Goal: Transaction & Acquisition: Purchase product/service

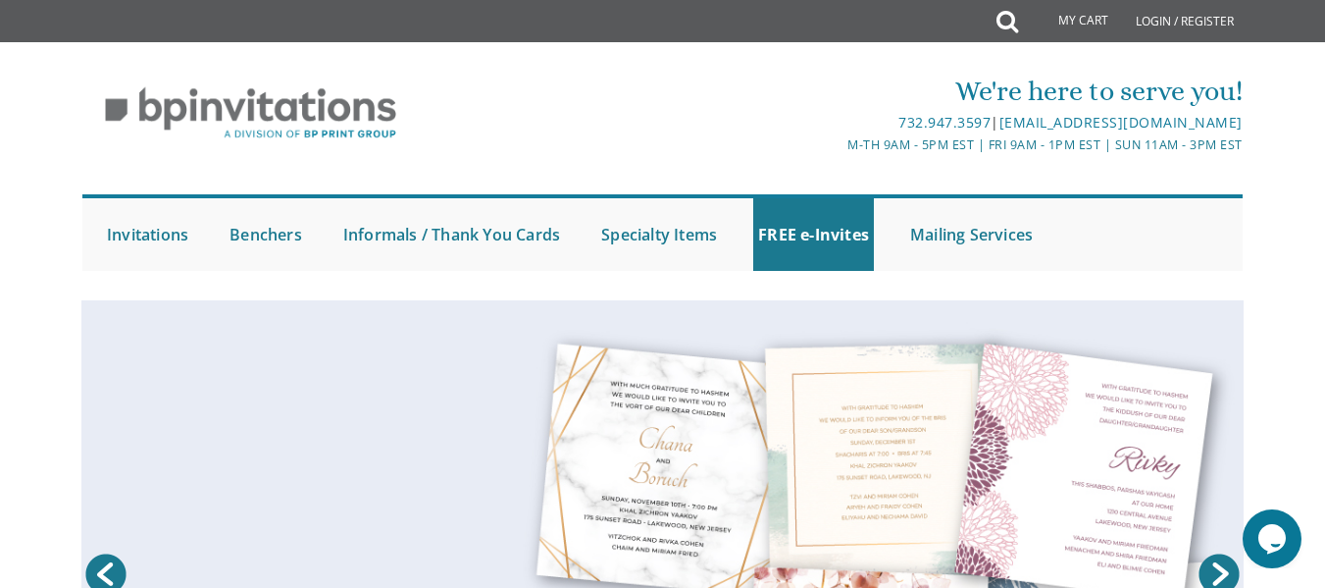
click at [1316, 200] on div "We're here to serve you! 732.947.3597 | invitations@bpprintgroup.com M-Th 9am -…" at bounding box center [662, 166] width 1325 height 229
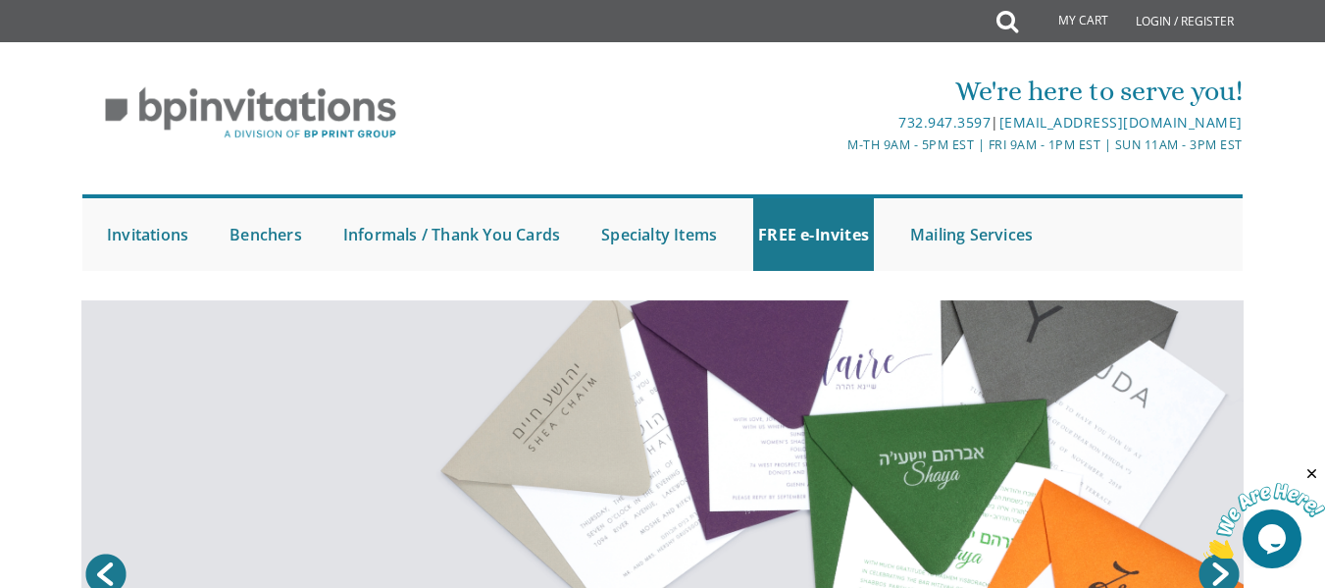
scroll to position [207, 0]
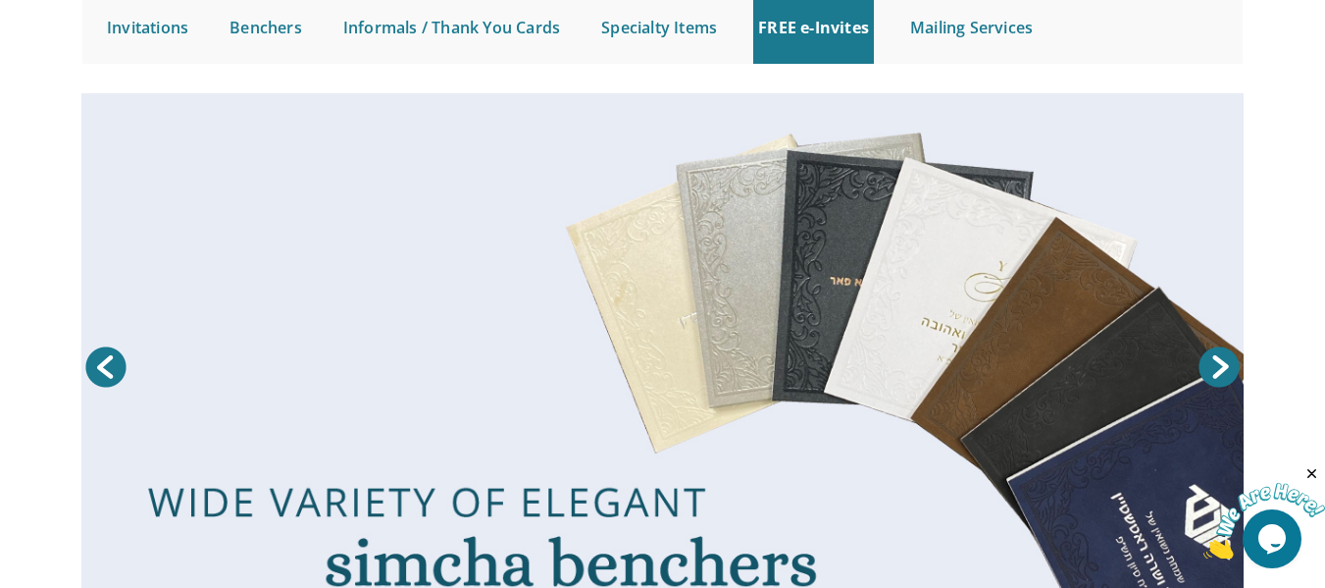
click at [121, 381] on link "Prev" at bounding box center [105, 366] width 49 height 49
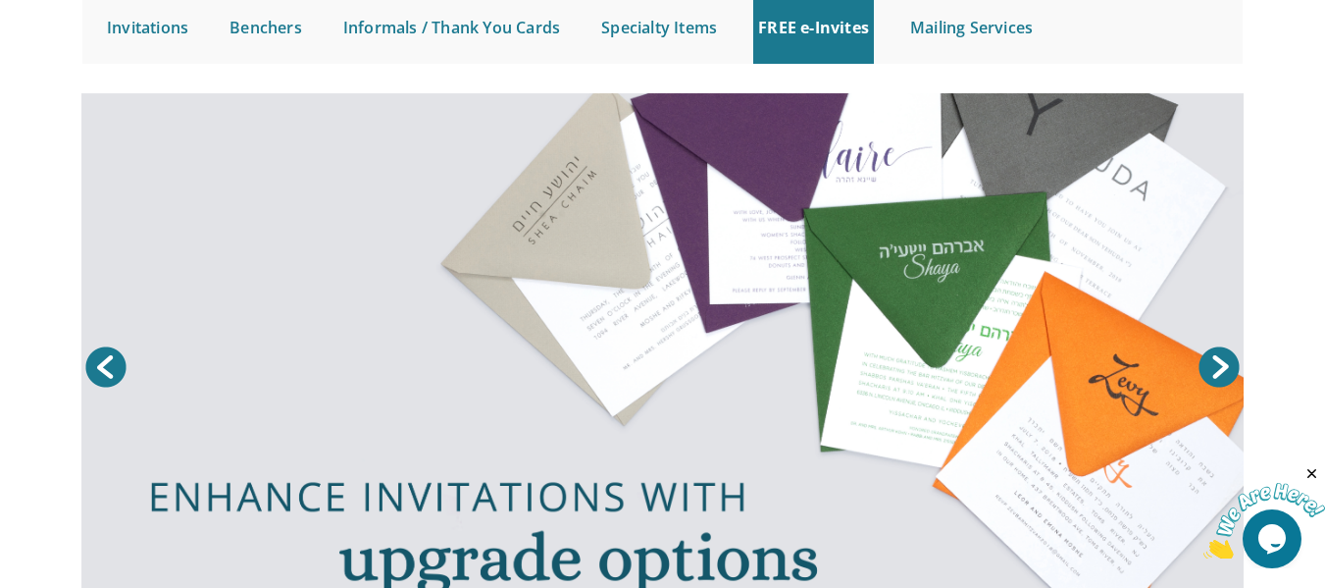
click at [121, 381] on link "Prev" at bounding box center [105, 366] width 49 height 49
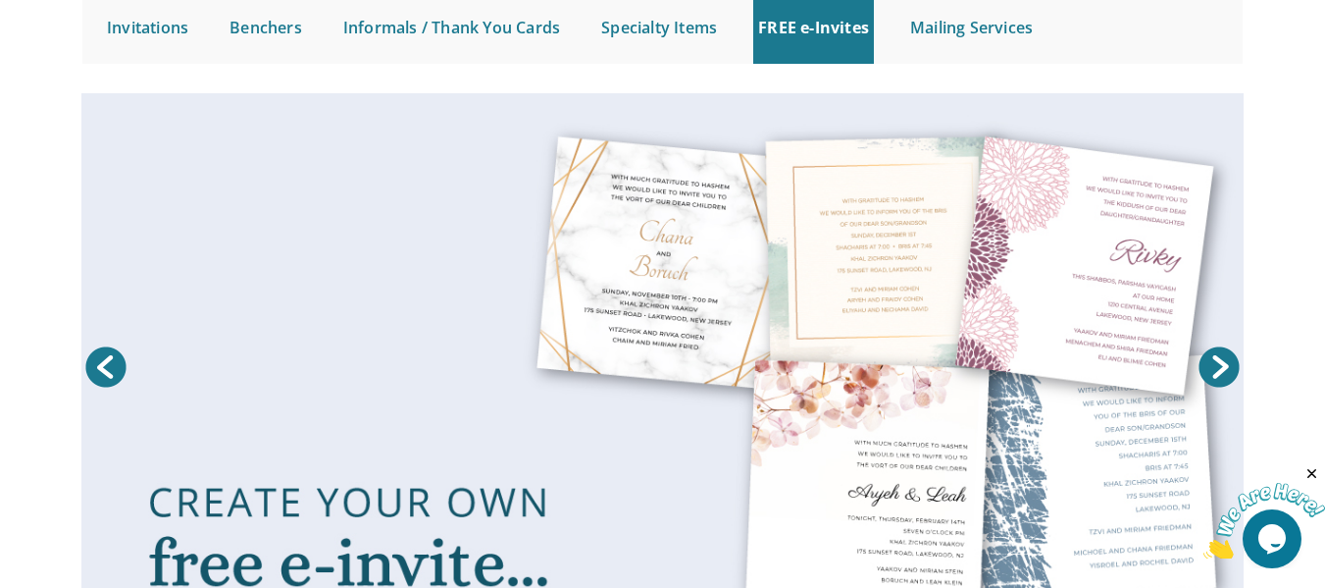
click at [241, 389] on link at bounding box center [663, 369] width 1164 height 553
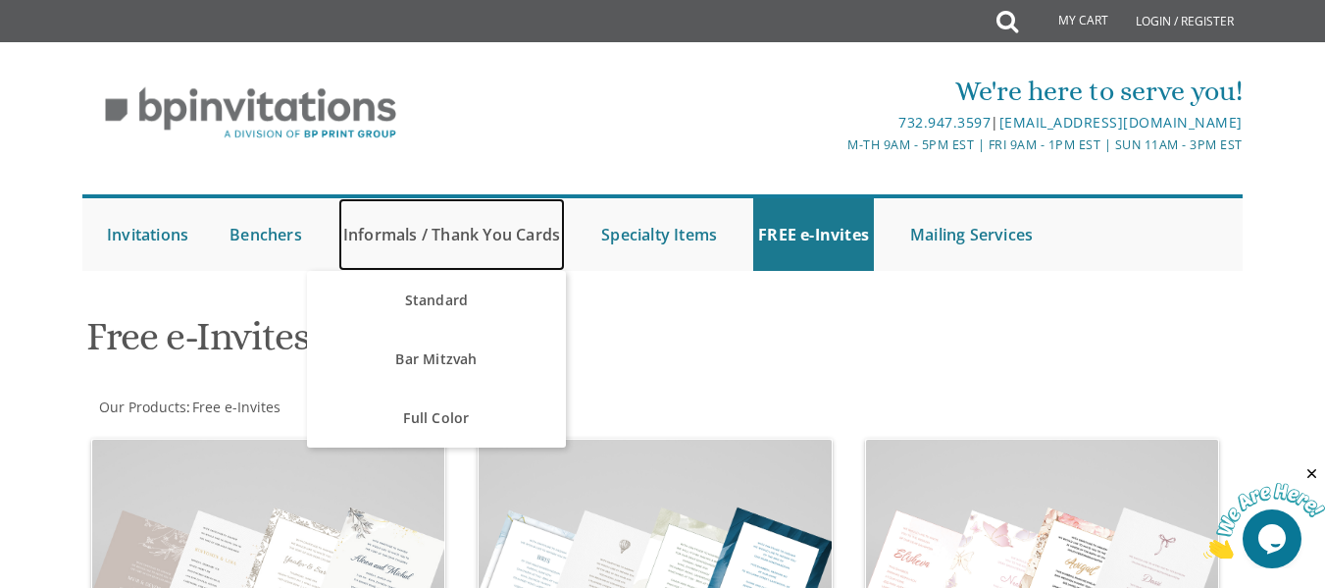
click at [391, 240] on link "Informals / Thank You Cards" at bounding box center [451, 234] width 227 height 73
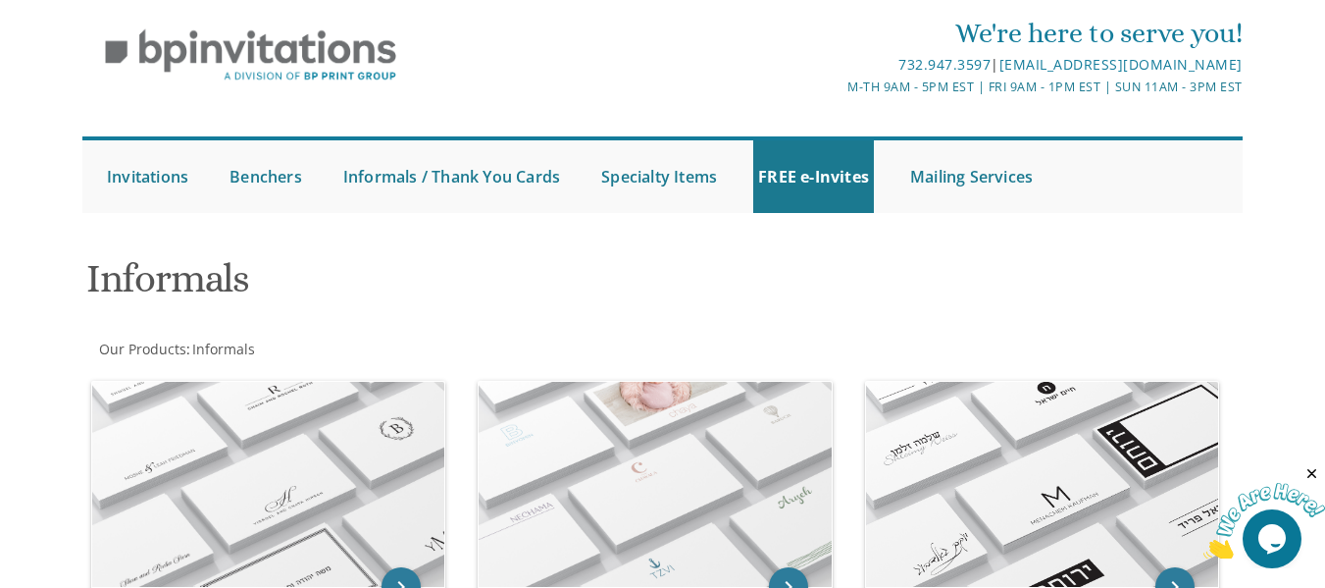
scroll to position [50, 0]
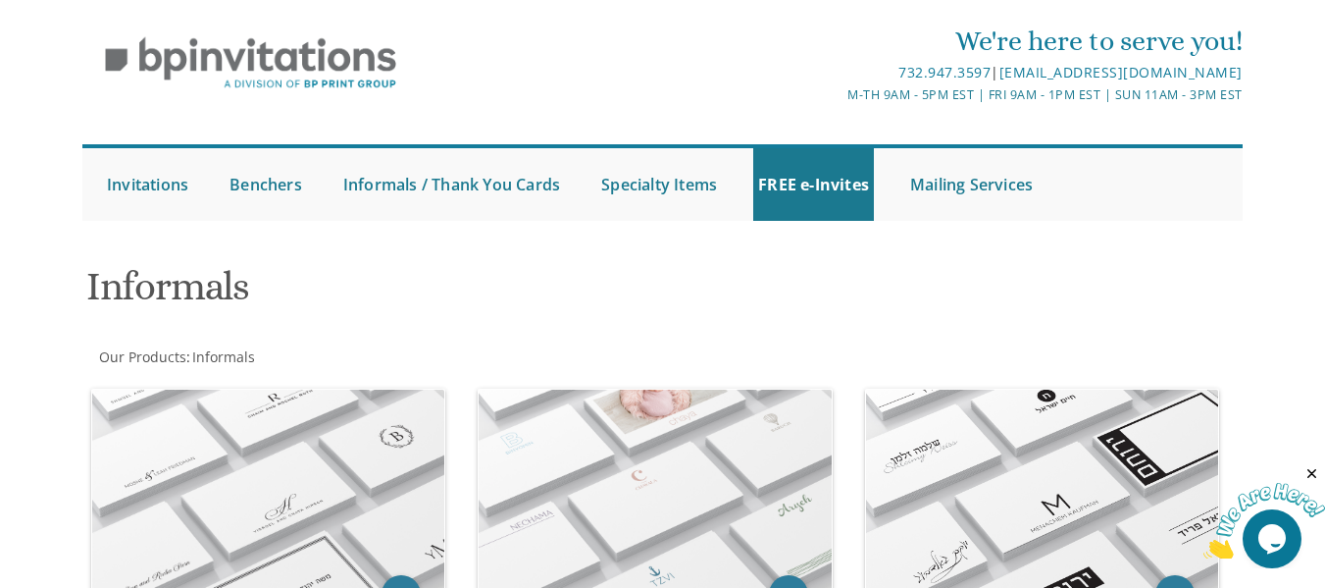
drag, startPoint x: 1339, startPoint y: 208, endPoint x: 1287, endPoint y: 233, distance: 57.5
click at [1287, 233] on html "My Cart Total: View Cart Item(s) Submit My Cart Total: View Cart Item(s) Login …" at bounding box center [662, 244] width 1325 height 588
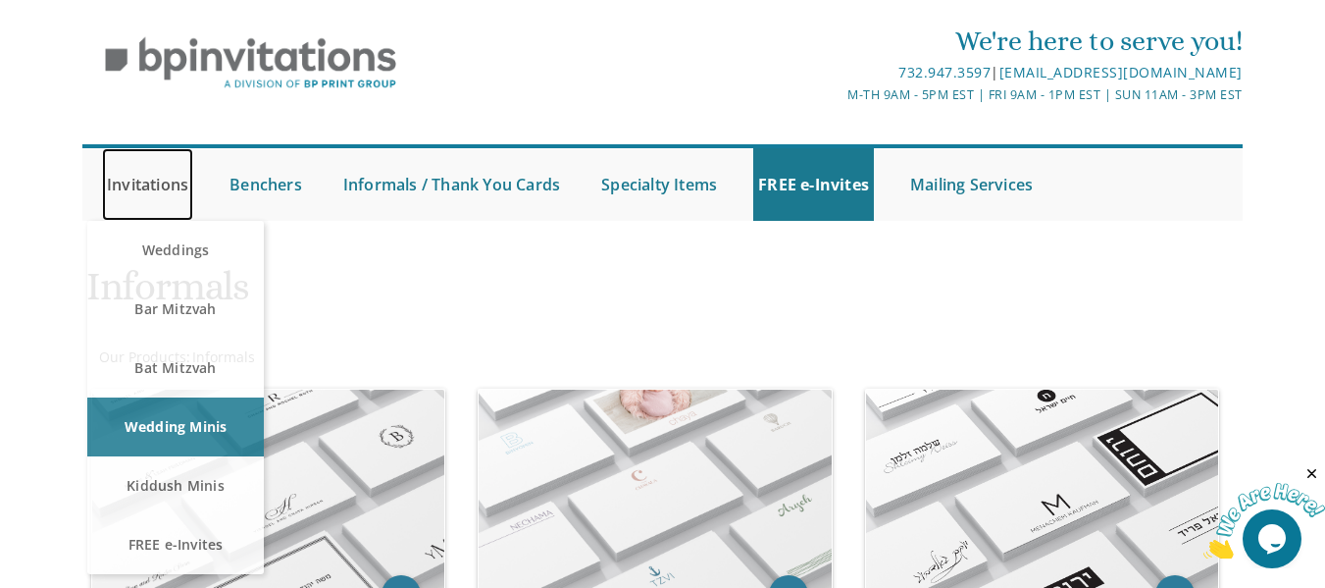
click at [136, 164] on link "Invitations" at bounding box center [147, 184] width 91 height 73
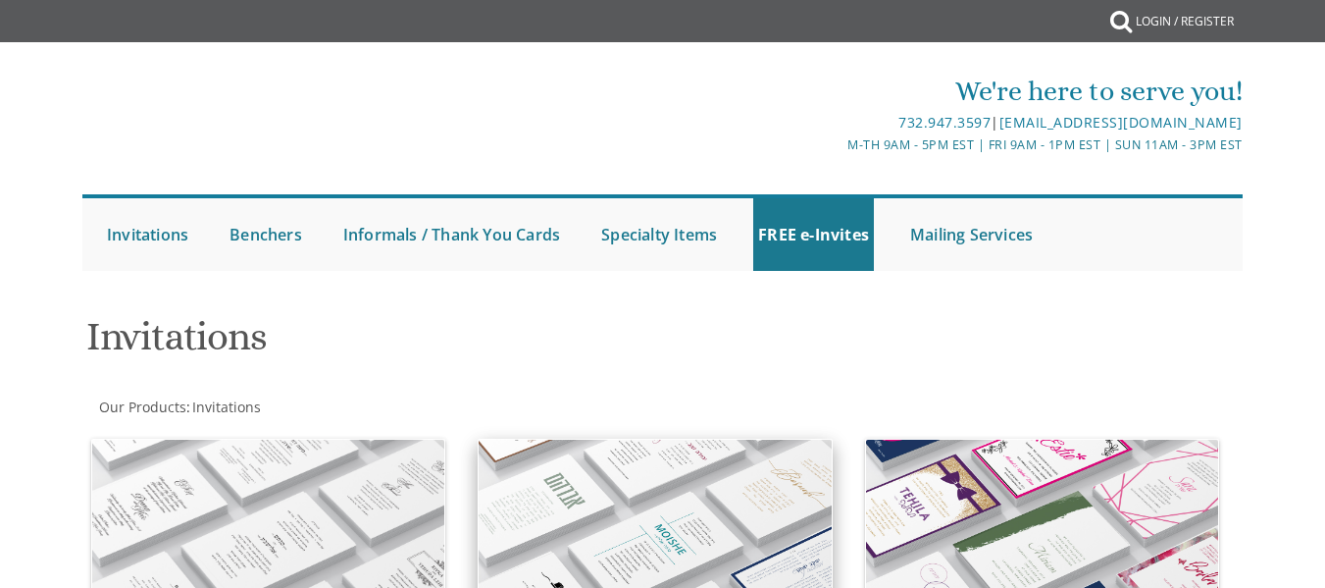
click at [773, 485] on img at bounding box center [655, 543] width 352 height 206
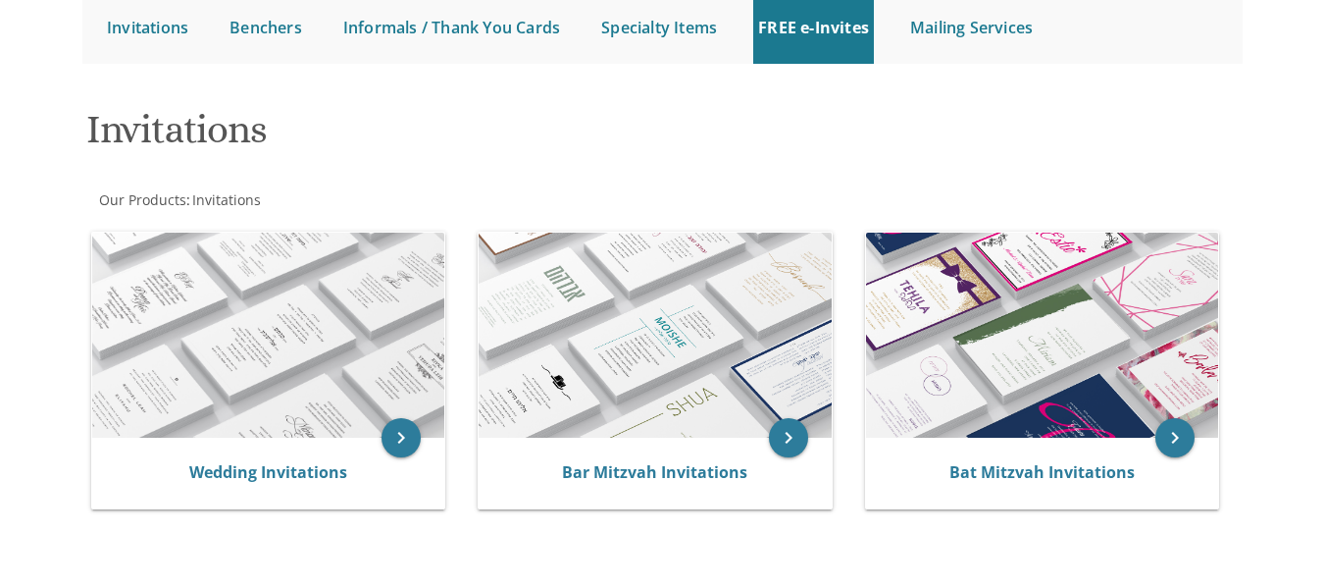
scroll to position [195, 0]
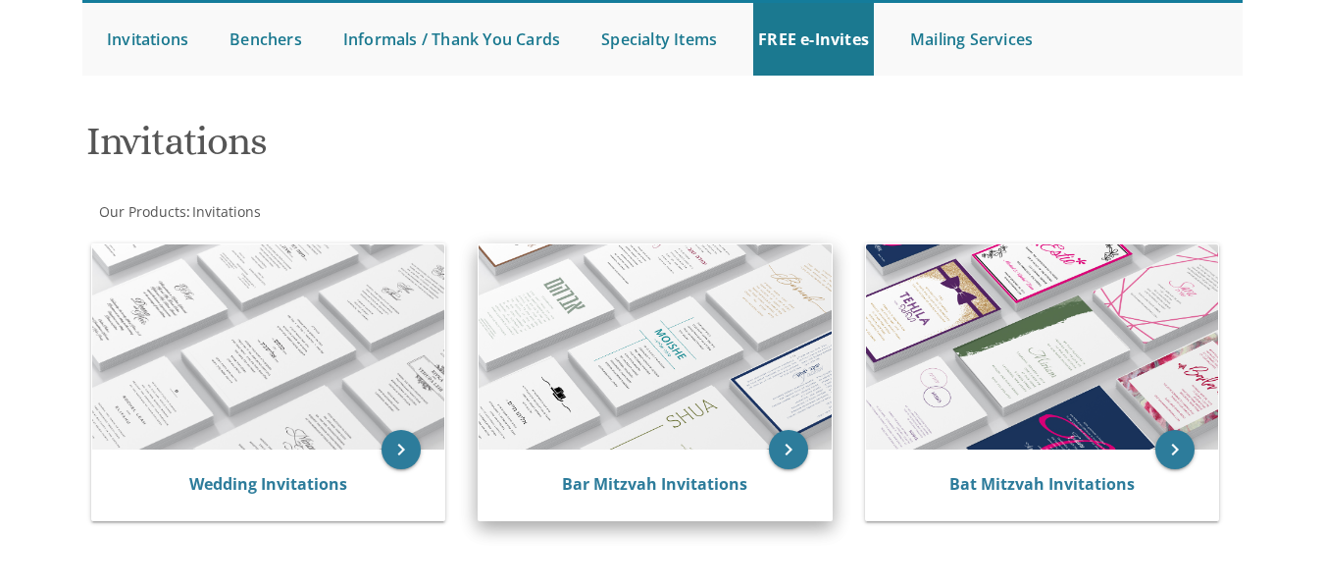
click at [634, 399] on img at bounding box center [655, 347] width 352 height 206
click at [783, 448] on icon "keyboard_arrow_right" at bounding box center [788, 449] width 39 height 39
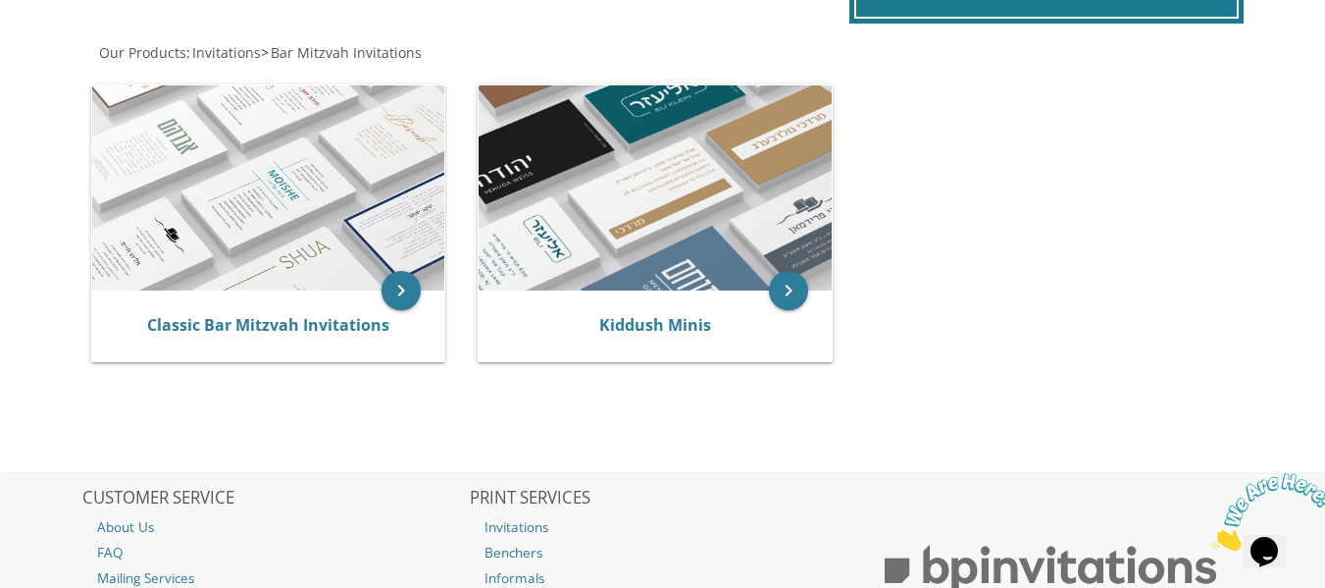
scroll to position [383, 0]
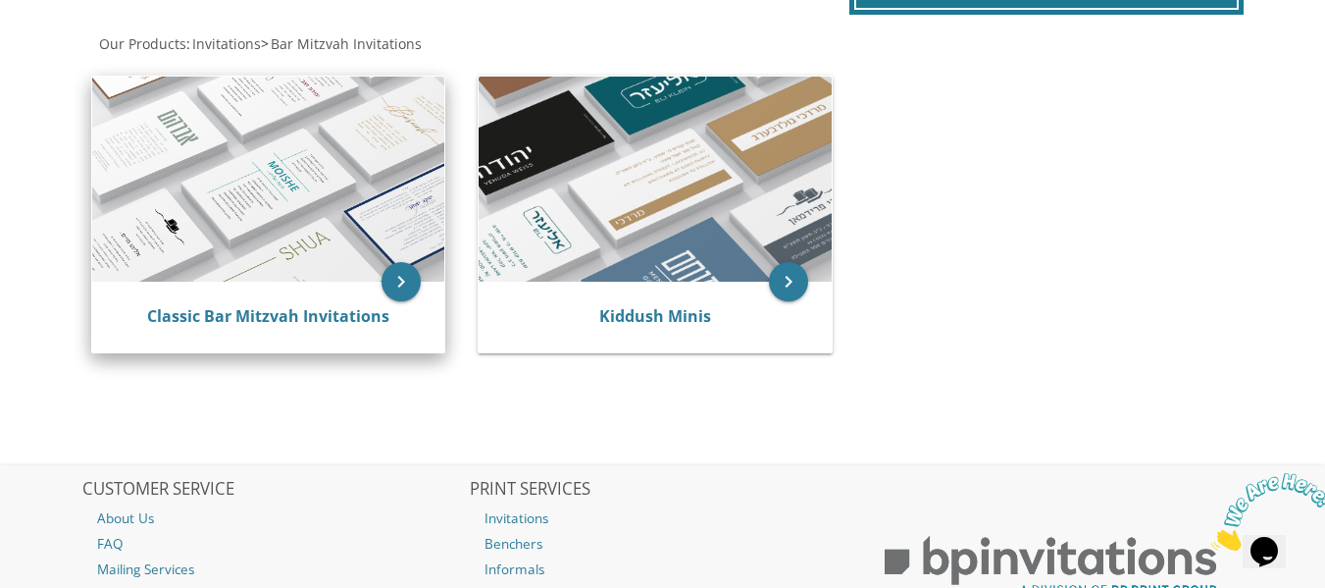
click at [273, 213] on img at bounding box center [268, 180] width 352 height 206
click at [403, 282] on icon "keyboard_arrow_right" at bounding box center [401, 281] width 39 height 39
click at [289, 331] on div "Classic Bar Mitzvah Invitations" at bounding box center [268, 317] width 352 height 71
click at [326, 324] on link "Classic Bar Mitzvah Invitations" at bounding box center [268, 316] width 242 height 22
click at [265, 324] on link "Classic Bar Mitzvah Invitations" at bounding box center [268, 316] width 242 height 22
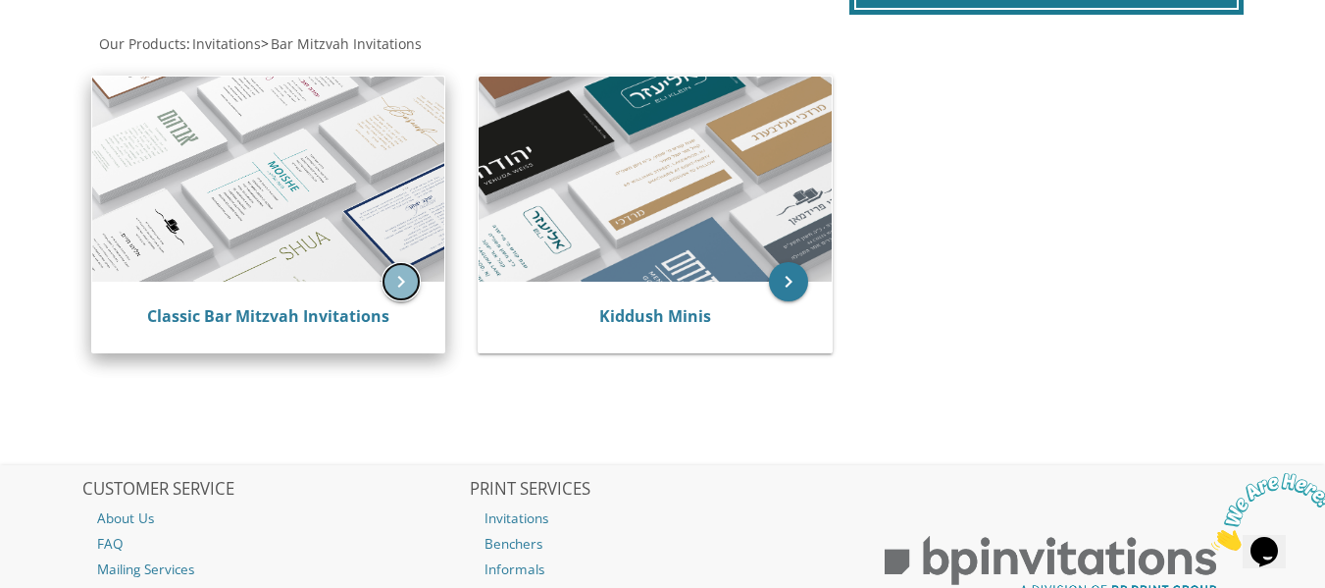
click at [390, 289] on icon "keyboard_arrow_right" at bounding box center [401, 281] width 39 height 39
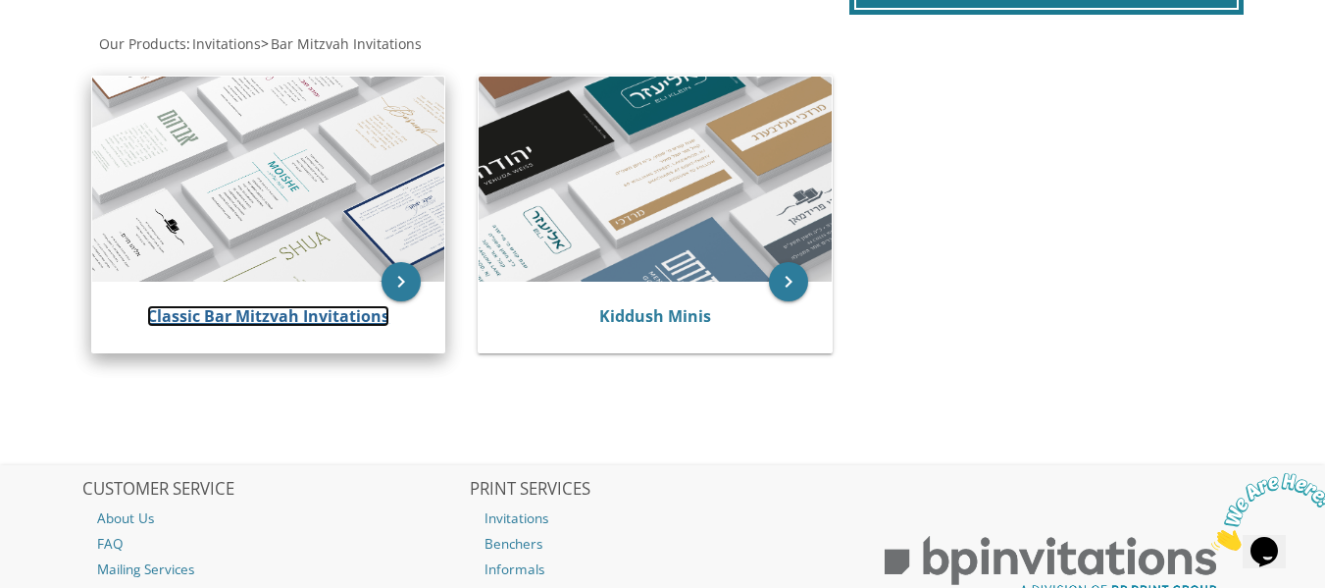
click at [279, 327] on link "Classic Bar Mitzvah Invitations" at bounding box center [268, 316] width 242 height 22
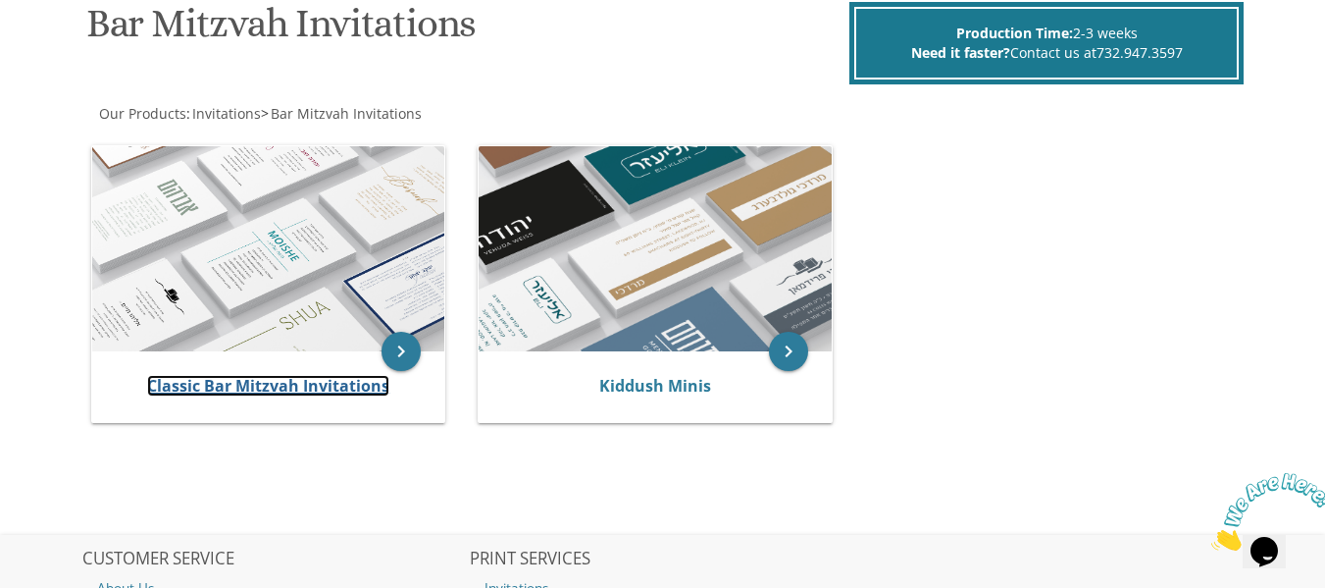
scroll to position [302, 0]
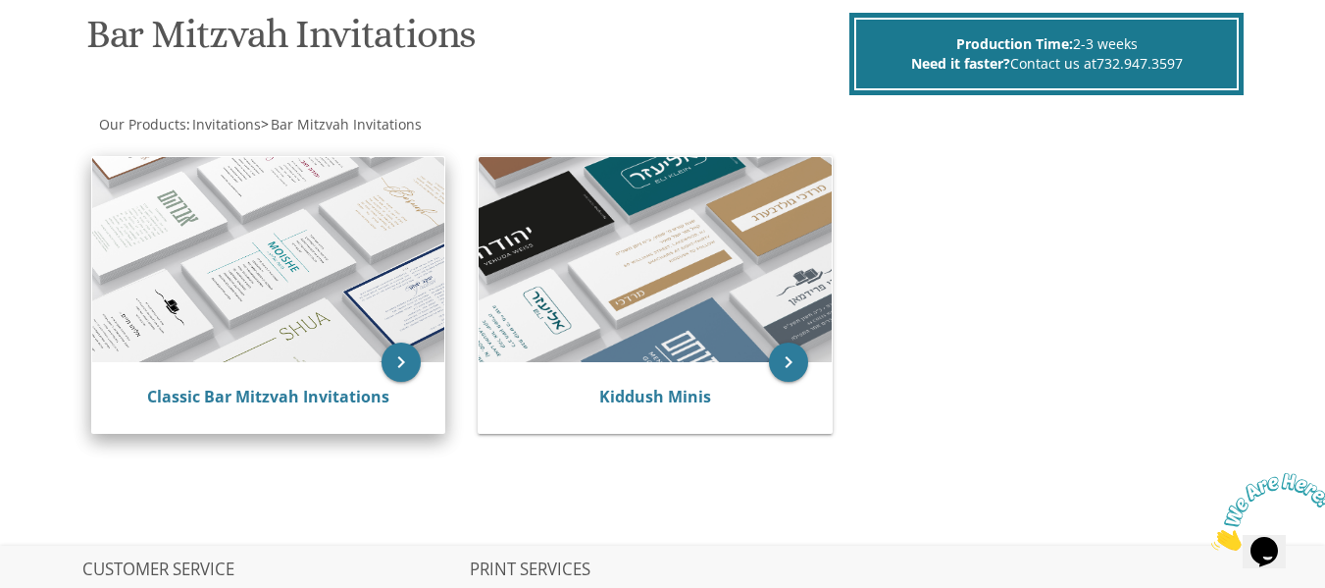
click at [327, 265] on img at bounding box center [268, 260] width 352 height 206
click at [328, 391] on link "Classic Bar Mitzvah Invitations" at bounding box center [268, 397] width 242 height 22
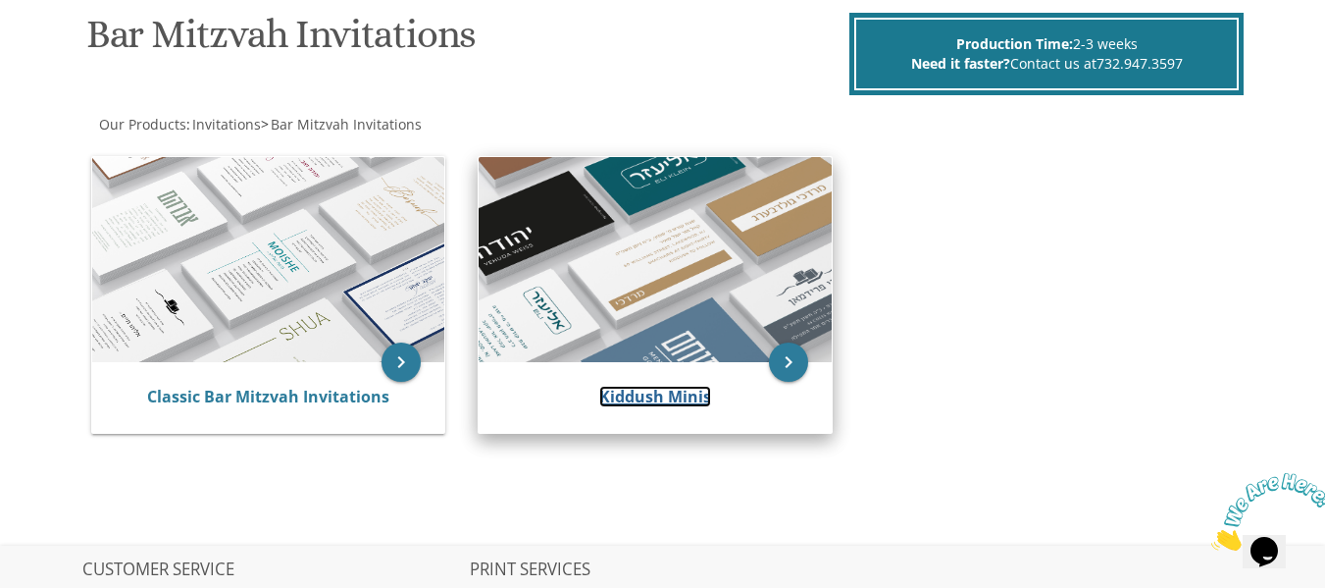
click at [661, 396] on link "Kiddush Minis" at bounding box center [655, 397] width 112 height 22
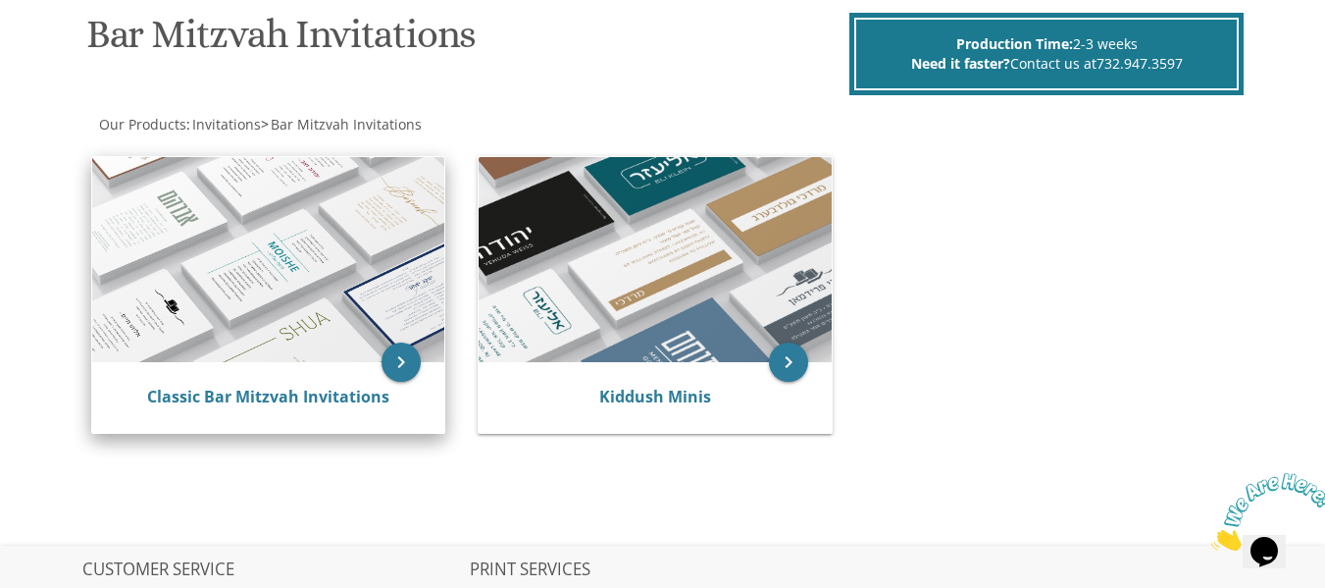
click at [237, 214] on img at bounding box center [268, 260] width 352 height 206
click at [400, 363] on icon "keyboard_arrow_right" at bounding box center [401, 361] width 39 height 39
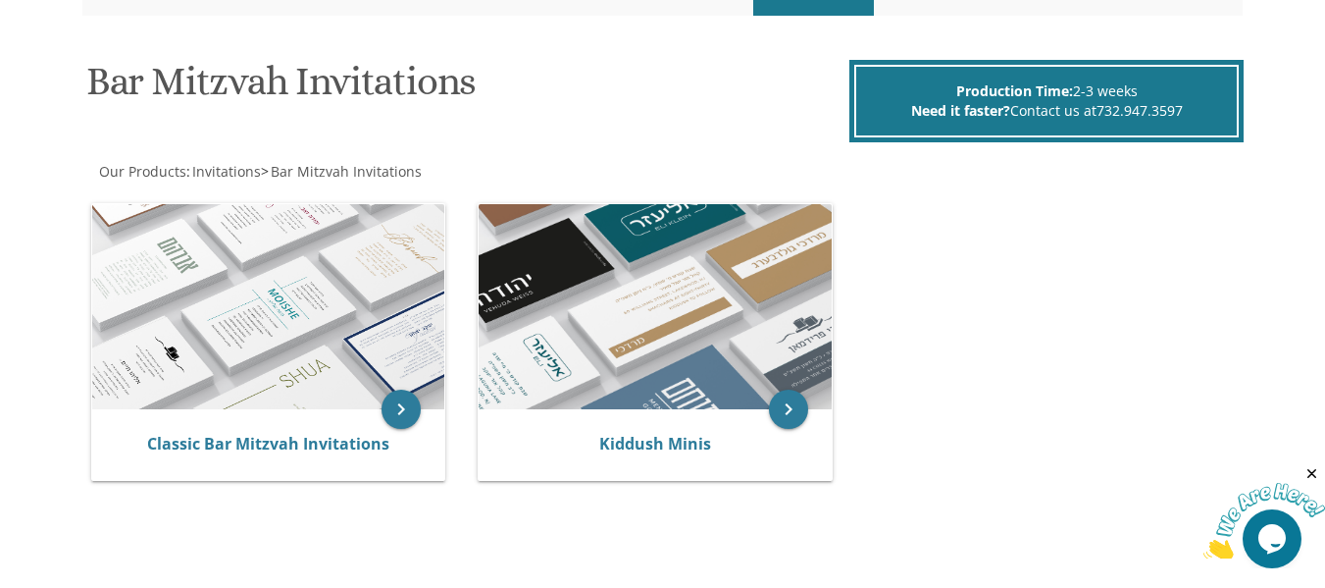
scroll to position [260, 0]
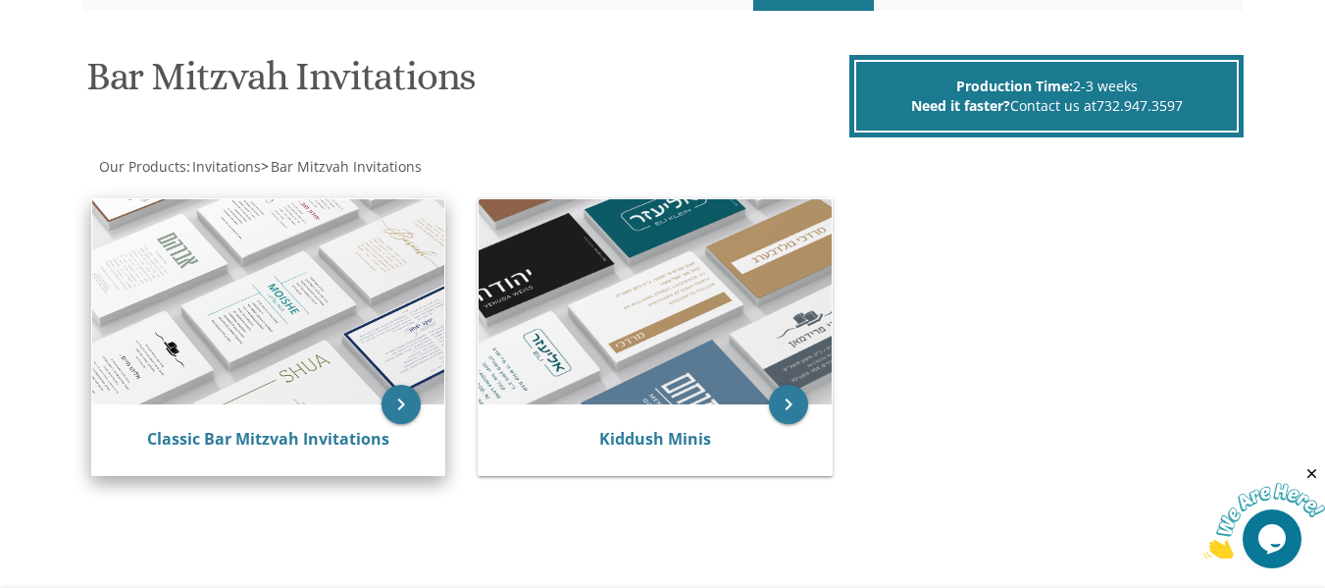
click at [300, 330] on img at bounding box center [268, 302] width 352 height 206
click at [364, 442] on link "Classic Bar Mitzvah Invitations" at bounding box center [268, 439] width 242 height 22
click at [398, 398] on icon "keyboard_arrow_right" at bounding box center [401, 404] width 39 height 39
click at [416, 450] on div "Classic Bar Mitzvah Invitations" at bounding box center [268, 440] width 305 height 24
click at [290, 440] on link "Classic Bar Mitzvah Invitations" at bounding box center [268, 439] width 242 height 22
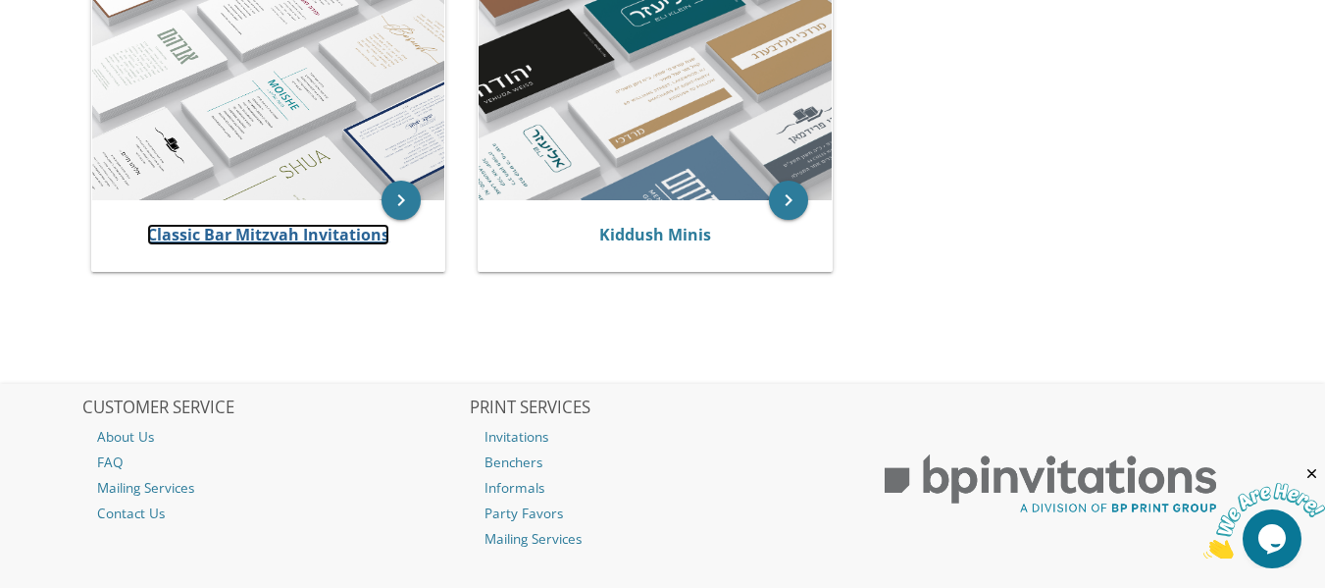
scroll to position [468, 0]
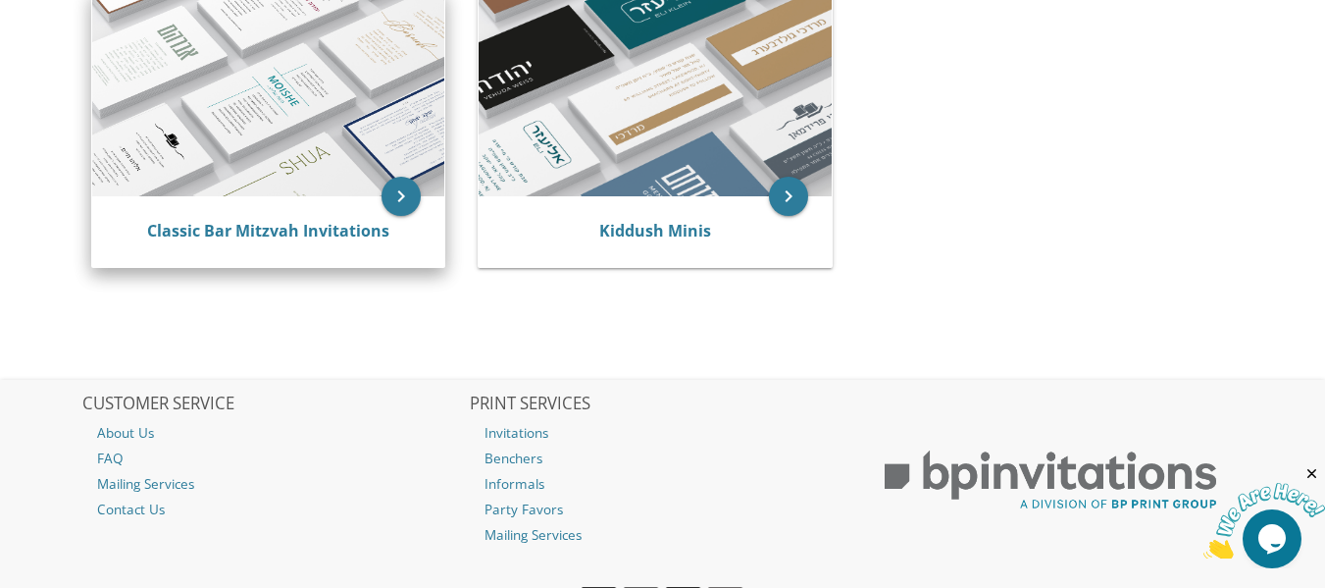
click at [323, 207] on div "Classic Bar Mitzvah Invitations" at bounding box center [268, 231] width 352 height 71
click at [429, 195] on img at bounding box center [268, 94] width 352 height 206
click at [269, 232] on link "Classic Bar Mitzvah Invitations" at bounding box center [268, 231] width 242 height 22
click at [285, 237] on link "Classic Bar Mitzvah Invitations" at bounding box center [268, 231] width 242 height 22
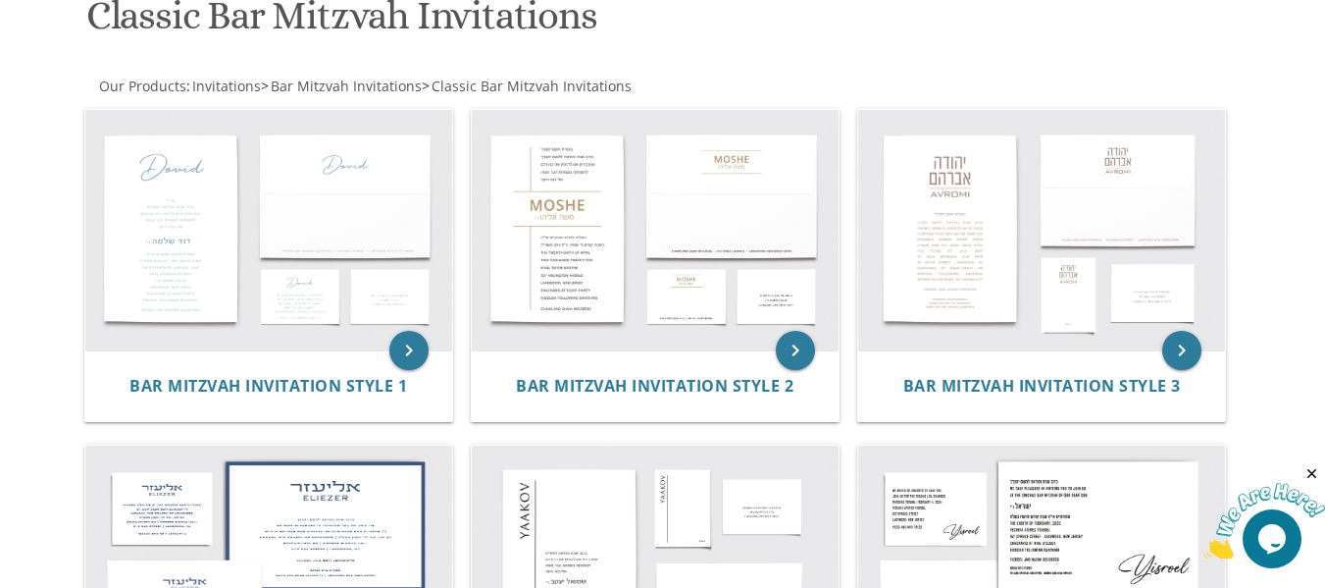
scroll to position [402, 0]
